Goal: Task Accomplishment & Management: Complete application form

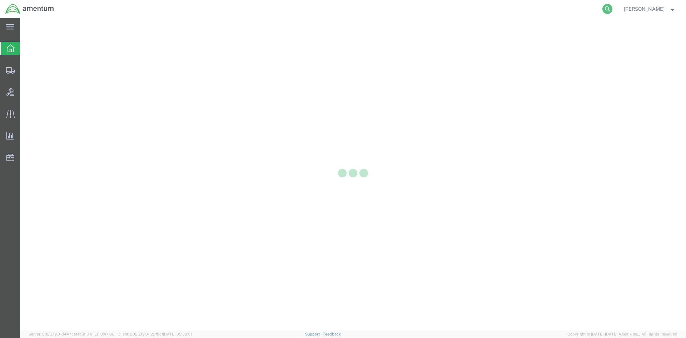
click at [610, 10] on icon at bounding box center [607, 9] width 10 height 10
paste input "DCO-25261-168392"
type input "DCO-25261-168392"
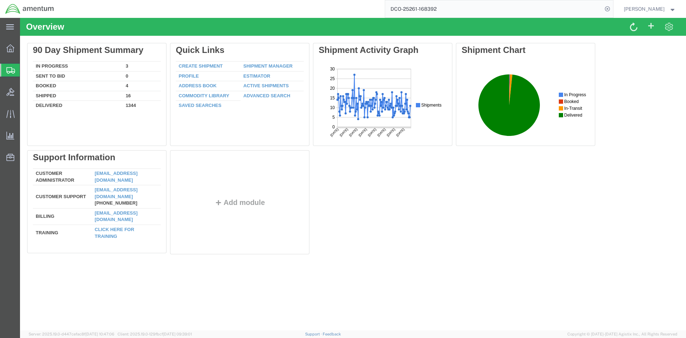
click at [446, 9] on input "DCO-25261-168392" at bounding box center [493, 8] width 217 height 17
drag, startPoint x: 381, startPoint y: 6, endPoint x: 364, endPoint y: 5, distance: 16.8
click at [364, 5] on div "DCO-25261-168392" at bounding box center [336, 9] width 554 height 18
type input "DCO-25261-168392"
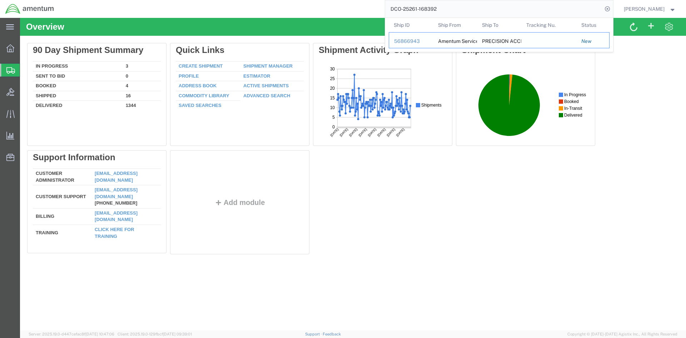
click at [408, 41] on div "56866943" at bounding box center [411, 42] width 34 height 8
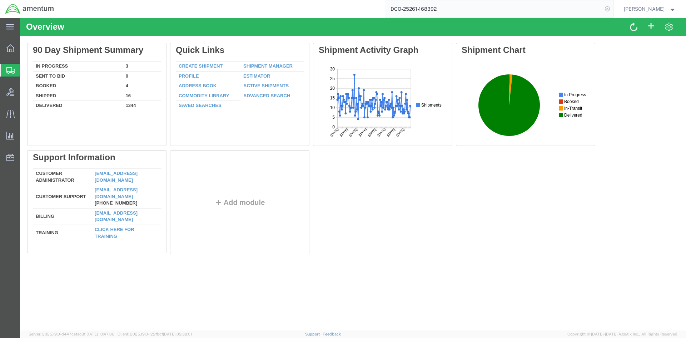
click at [610, 9] on icon at bounding box center [607, 9] width 10 height 10
click at [476, 4] on agx-global-search at bounding box center [499, 9] width 229 height 18
click at [606, 8] on icon at bounding box center [607, 9] width 10 height 10
paste input "DCO-25261-168392"
type input "DCO-25261-168392"
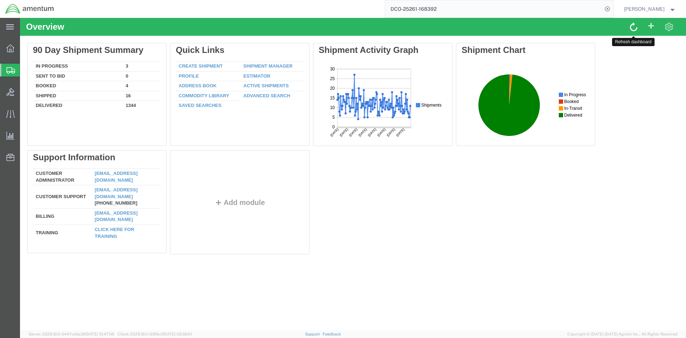
click at [632, 26] on span at bounding box center [634, 26] width 8 height 9
click at [458, 13] on input "DCO-25261-168392" at bounding box center [493, 8] width 217 height 17
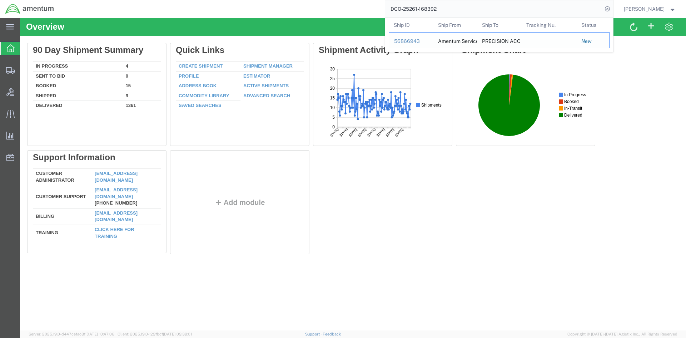
click at [402, 42] on div "56866943" at bounding box center [411, 42] width 34 height 8
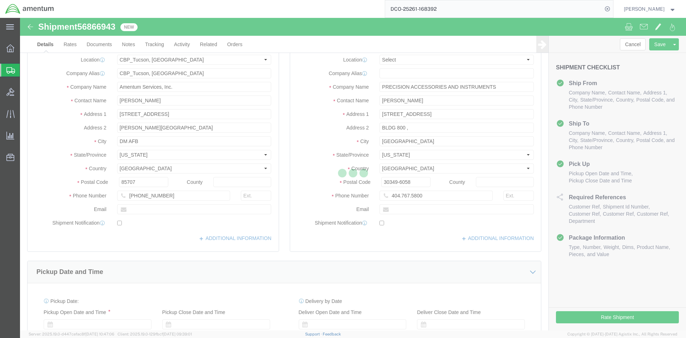
select select "49949"
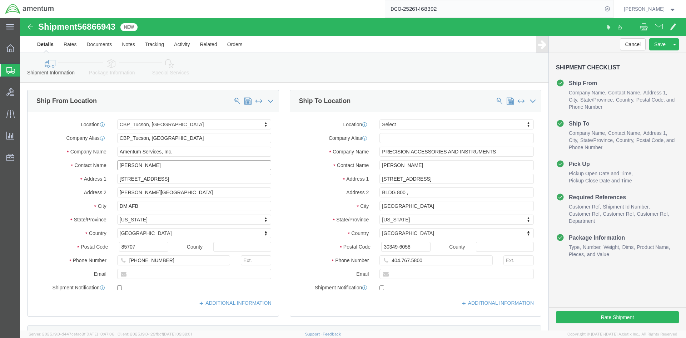
drag, startPoint x: 139, startPoint y: 148, endPoint x: 70, endPoint y: 142, distance: 69.9
click div "Contact Name Amber Kingston"
type input "Christina Gibson"
click input "406-389-3191"
type input "4"
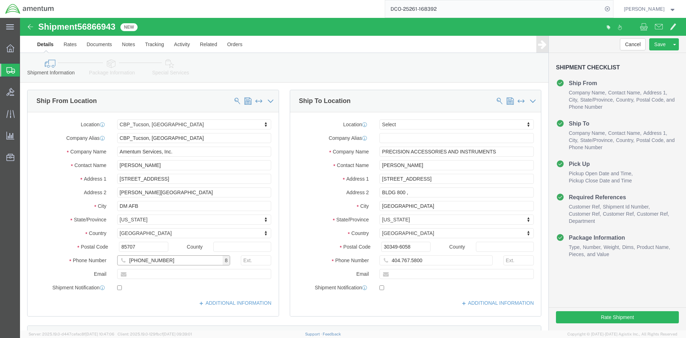
type input "520-584-2601"
click input "text"
type input "christina.m.gibson@associates.cbp.dhs.gov"
checkbox input "true"
click input "text"
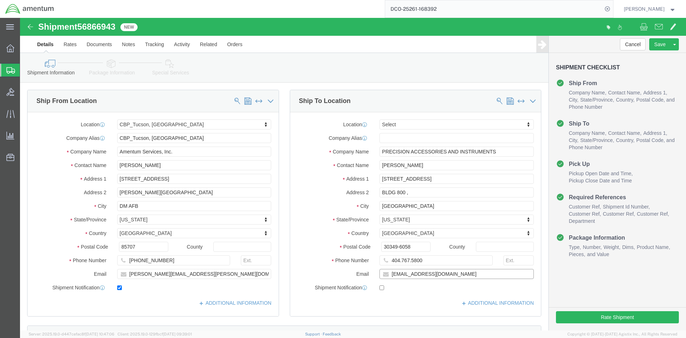
type input "kdesai@precisionaccessories.com"
checkbox input "true"
click input "404.767.5800"
drag, startPoint x: 387, startPoint y: 241, endPoint x: 395, endPoint y: 238, distance: 8.5
click input "404-767.5800"
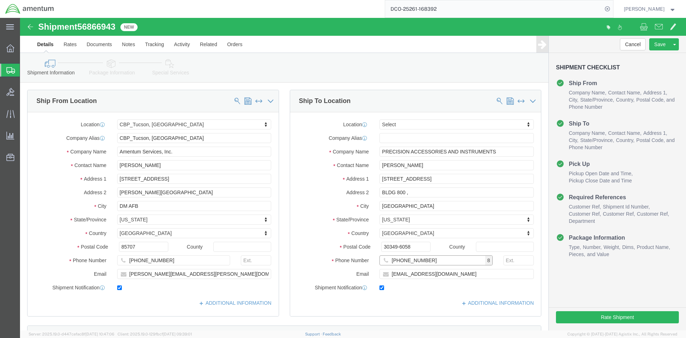
type input "404-767-5800"
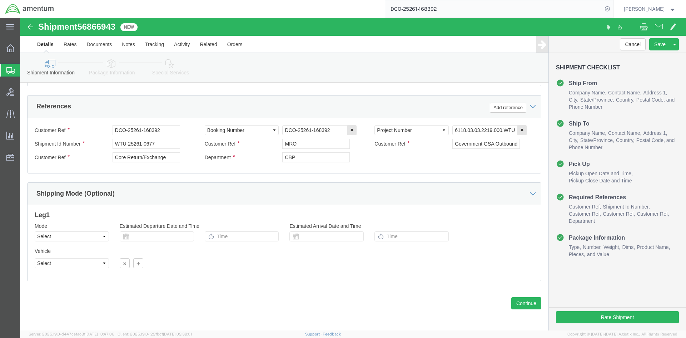
scroll to position [328, 0]
click button "Continue"
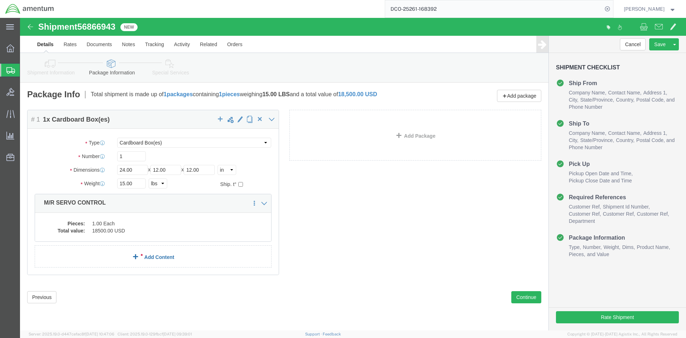
click link "Add Content"
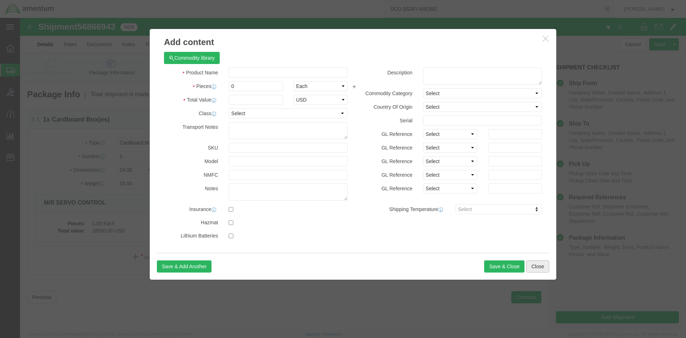
click button "Close"
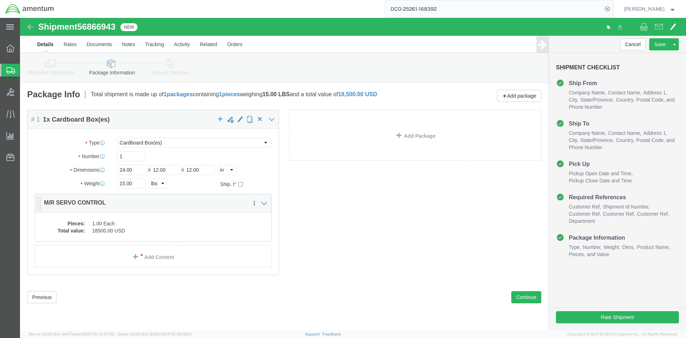
click div "Pieces: 1.00 Each Total value: 18500.00 USD"
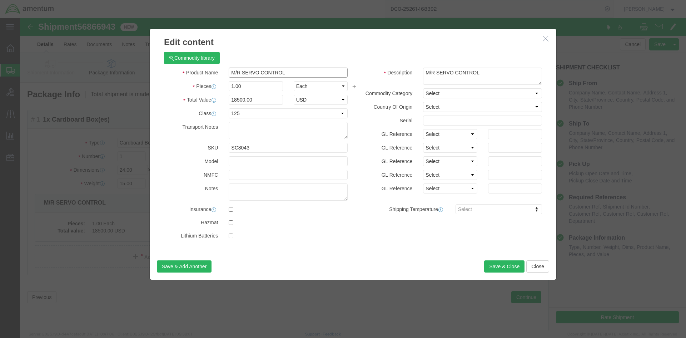
click input "M/R SERVO CONTROL"
click input "M/R SERVO CONTROL core return sn 20098"
drag, startPoint x: 314, startPoint y: 56, endPoint x: 267, endPoint y: 50, distance: 47.5
click input "M/R SERVO CONTROL core return sn 2009"
drag, startPoint x: 267, startPoint y: 56, endPoint x: 324, endPoint y: 55, distance: 57.9
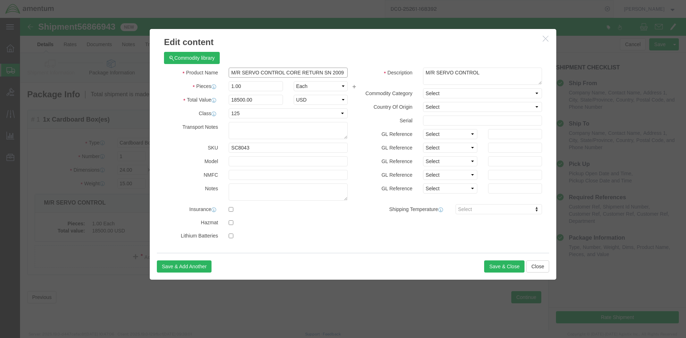
click input "M/R SERVO CONTROL CORE RETURN SN 2009"
type input "M/R SERVO CONTROL CORE RETURN SN 2009"
click textarea "M/R SERVO CONTROL"
paste textarea "CORE RETURN SN 2009"
type textarea "M/R SERVO CONTROL CORE RETURN SN 2009"
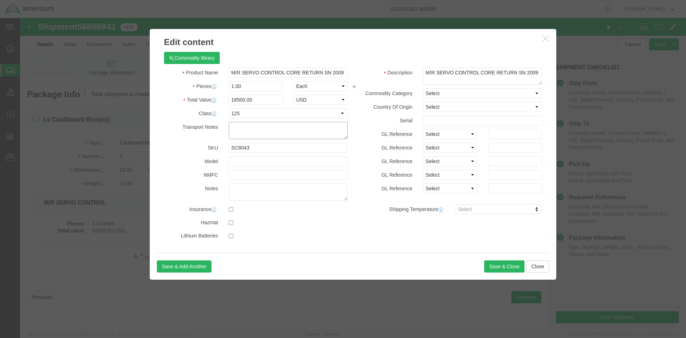
click textarea
type textarea "CORE RETURN CBP0041806"
click button "Save & Close"
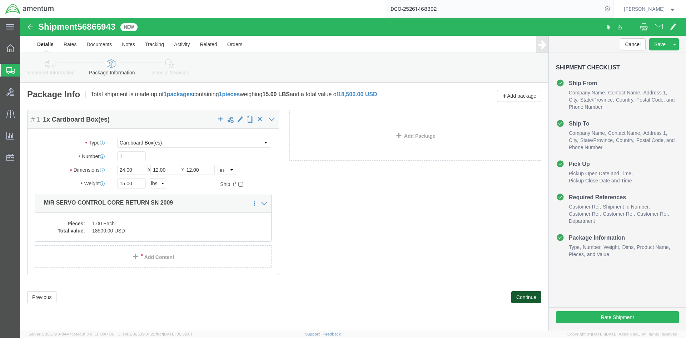
click button "Continue"
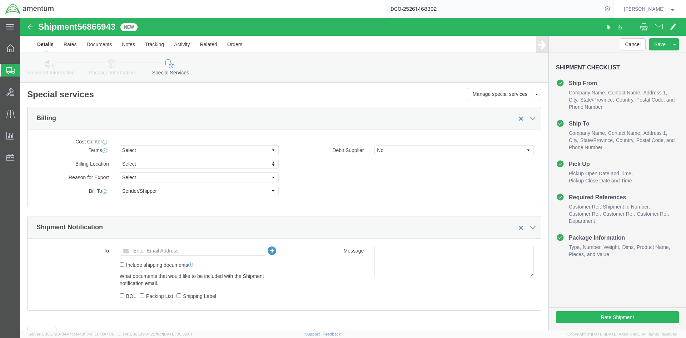
select select "DEPARTMENT"
select select "50311_96750"
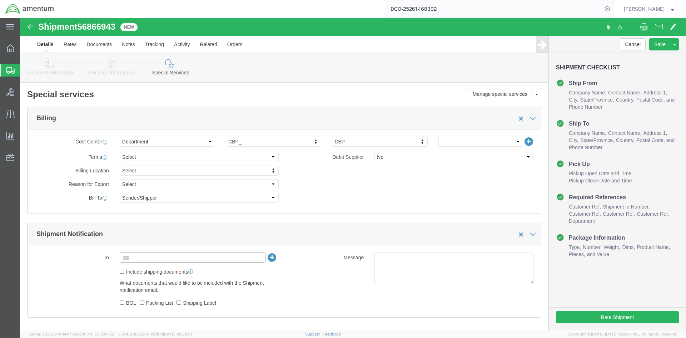
click input "text"
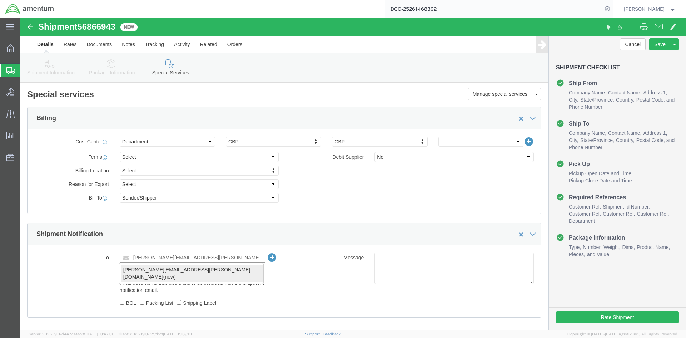
type input "CHRISTINA.M.GIBSON@ASSOCIATES.CBP.DHS.GOV"
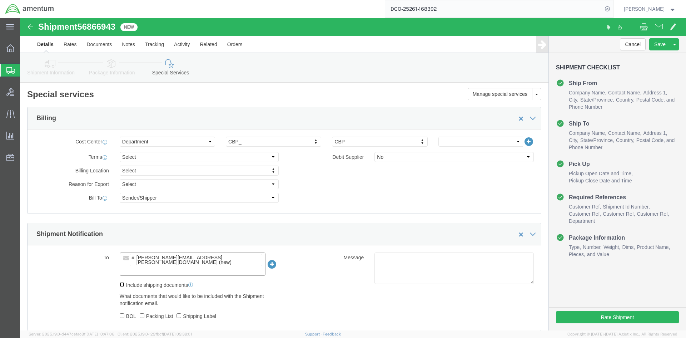
click input "Include shipping documents"
checkbox input "true"
click label "BOL"
click input "BOL"
checkbox input "true"
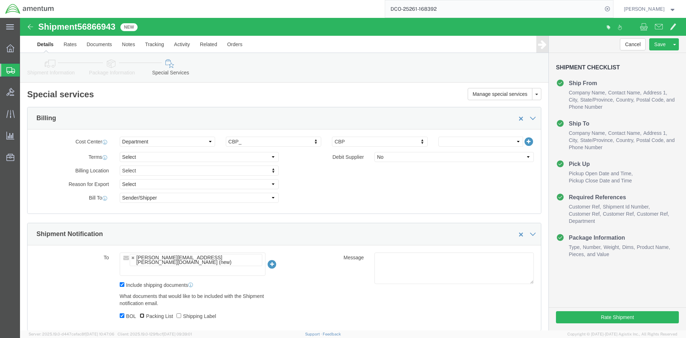
drag, startPoint x: 121, startPoint y: 297, endPoint x: 145, endPoint y: 304, distance: 24.9
click input "Packing List"
checkbox input "true"
click input "Shipping Label"
checkbox input "true"
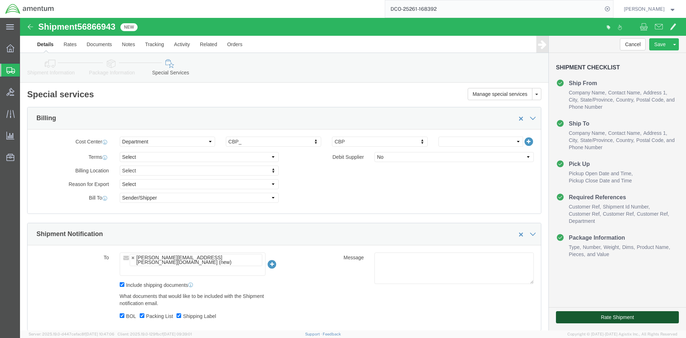
click button "Rate Shipment"
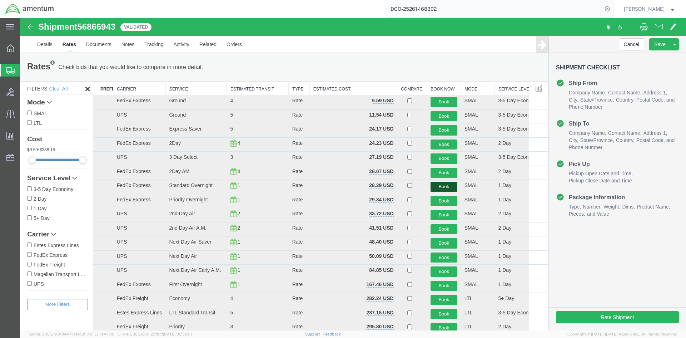
click at [439, 184] on button "Book" at bounding box center [444, 187] width 27 height 10
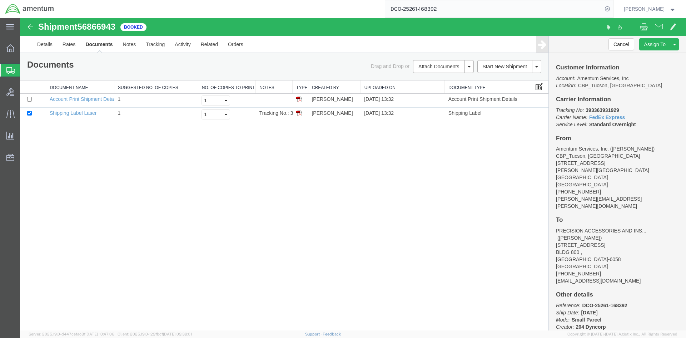
click at [540, 86] on span at bounding box center [539, 86] width 7 height 8
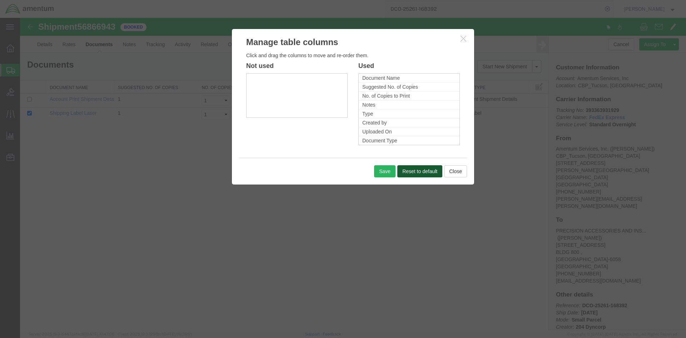
click at [422, 171] on button "Reset to default" at bounding box center [419, 171] width 45 height 12
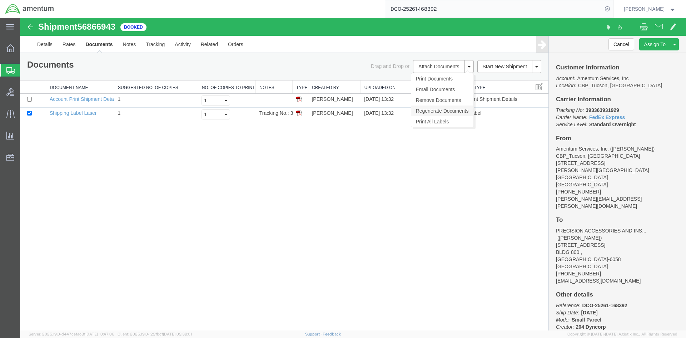
click at [452, 109] on link "Regenerate Documents" at bounding box center [442, 110] width 62 height 11
click at [539, 86] on span at bounding box center [539, 86] width 7 height 8
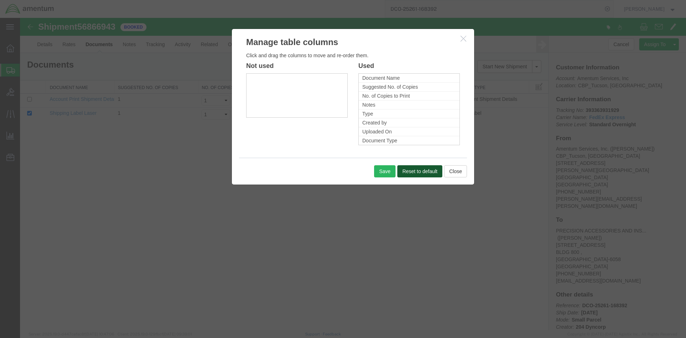
click at [412, 172] on button "Reset to default" at bounding box center [419, 171] width 45 height 12
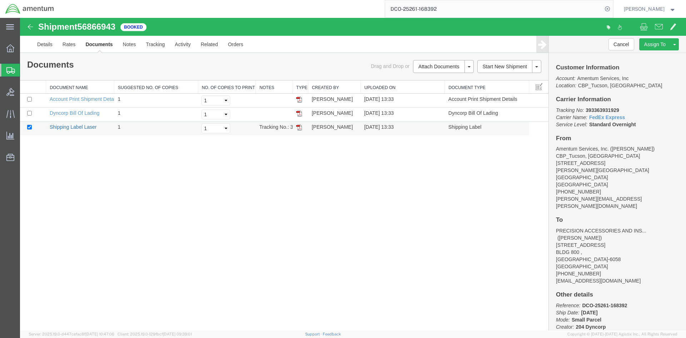
click at [70, 127] on link "Shipping Label Laser" at bounding box center [73, 127] width 47 height 6
drag, startPoint x: 89, startPoint y: 111, endPoint x: 338, endPoint y: 128, distance: 249.3
click at [89, 111] on link "Dyncorp Bill Of Lading" at bounding box center [75, 113] width 50 height 6
